Goal: Check status: Check status

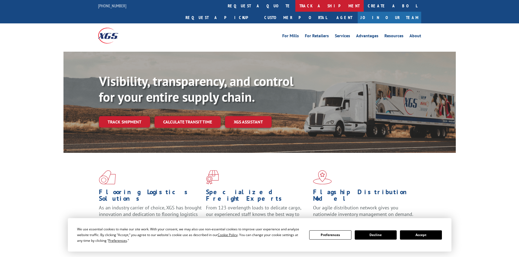
click at [295, 6] on link "track a shipment" at bounding box center [329, 6] width 68 height 12
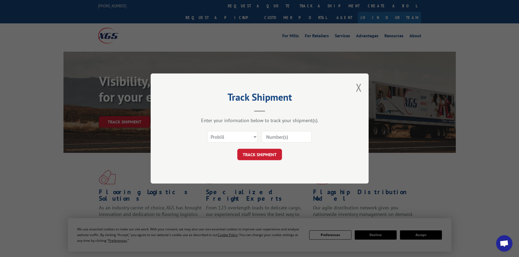
click at [281, 137] on input at bounding box center [286, 136] width 50 height 11
paste input "2843781"
type input "2843781"
click at [264, 154] on button "TRACK SHIPMENT" at bounding box center [259, 154] width 45 height 11
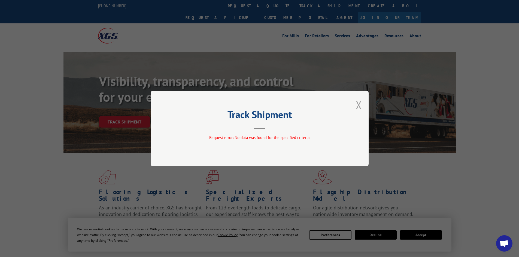
click at [358, 106] on button "Close modal" at bounding box center [359, 105] width 6 height 14
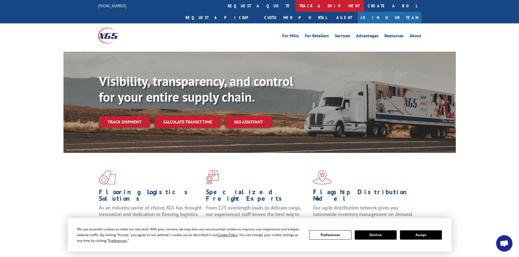
click at [295, 3] on link "track a shipment" at bounding box center [329, 6] width 68 height 12
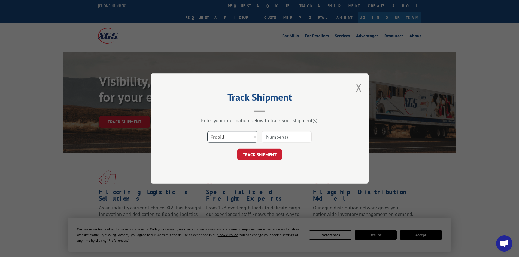
click at [253, 138] on select "Select category... Probill BOL PO" at bounding box center [232, 136] width 50 height 11
select select "bol"
click at [207, 131] on select "Select category... Probill BOL PO" at bounding box center [232, 136] width 50 height 11
click at [275, 137] on input at bounding box center [286, 136] width 50 height 11
paste input "2843781"
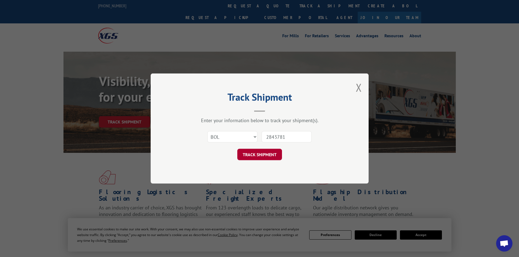
type input "2843781"
click at [255, 155] on button "TRACK SHIPMENT" at bounding box center [259, 154] width 45 height 11
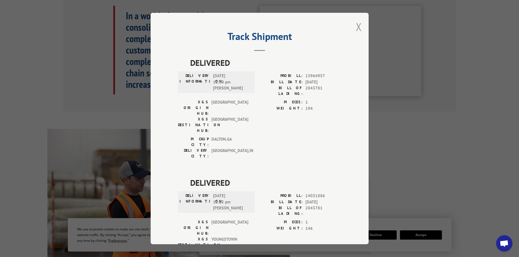
click at [356, 27] on button "Close modal" at bounding box center [359, 27] width 6 height 14
